Goal: Navigation & Orientation: Find specific page/section

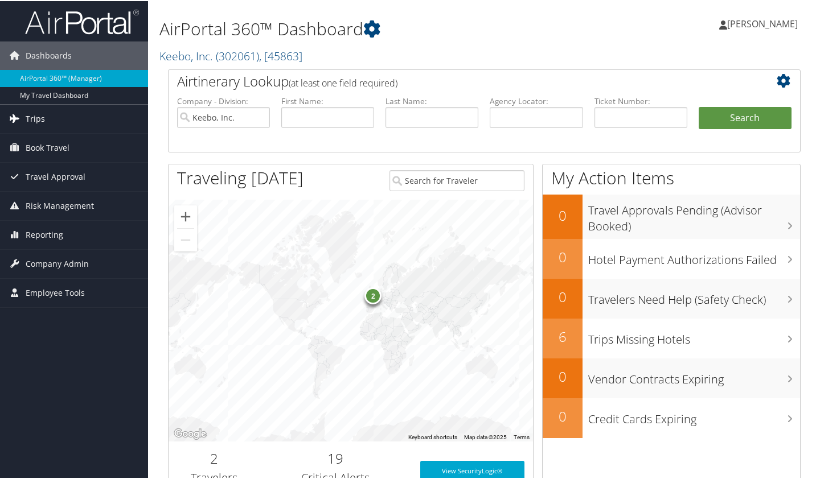
click at [63, 118] on link "Trips" at bounding box center [74, 118] width 148 height 28
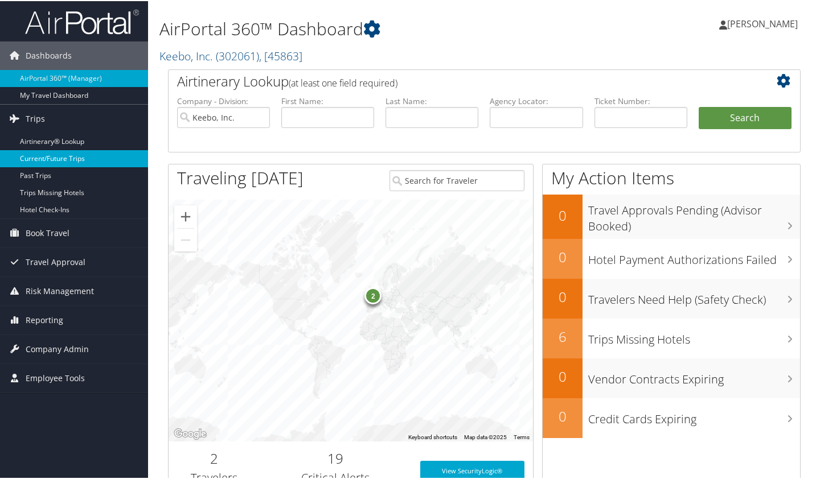
click at [63, 151] on link "Current/Future Trips" at bounding box center [74, 157] width 148 height 17
